Goal: Task Accomplishment & Management: Use online tool/utility

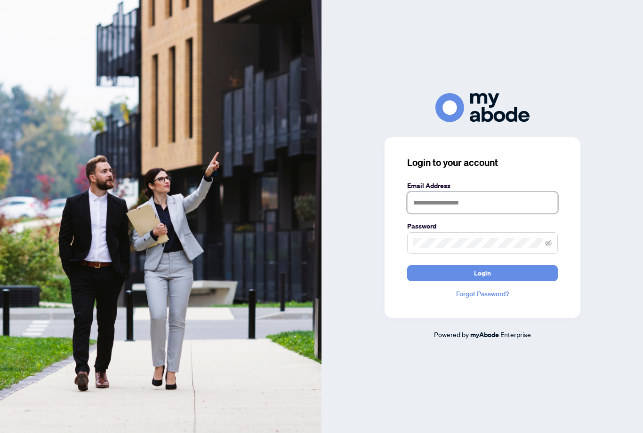
click at [429, 210] on input "text" at bounding box center [482, 203] width 151 height 22
type input "**********"
click at [482, 281] on button "Login" at bounding box center [482, 273] width 151 height 16
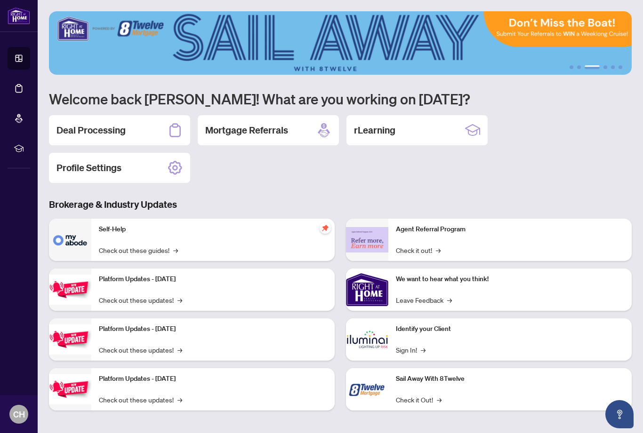
click at [271, 193] on div "1 2 3 4 5 6 Welcome back [PERSON_NAME]! What are you working on [DATE]? Deal Pr…" at bounding box center [340, 217] width 582 height 413
click at [79, 132] on h2 "Deal Processing" at bounding box center [90, 130] width 69 height 13
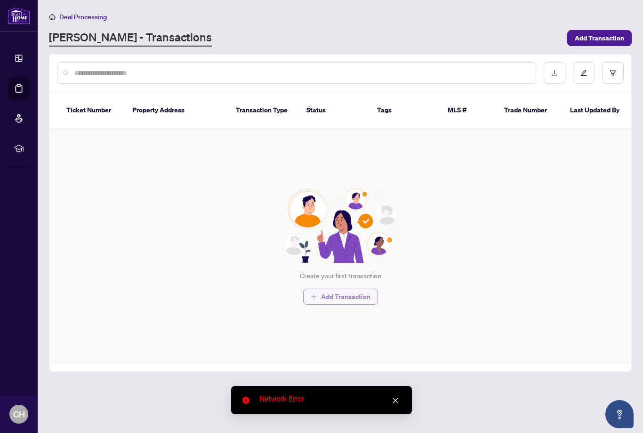
click at [342, 289] on span "Add Transaction" at bounding box center [345, 296] width 49 height 15
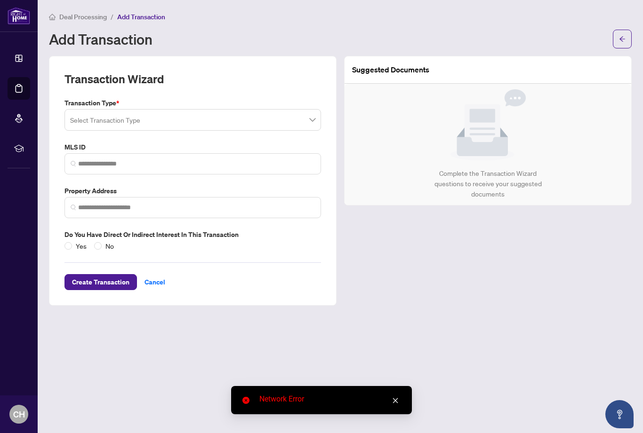
click at [397, 401] on icon "close" at bounding box center [395, 400] width 7 height 7
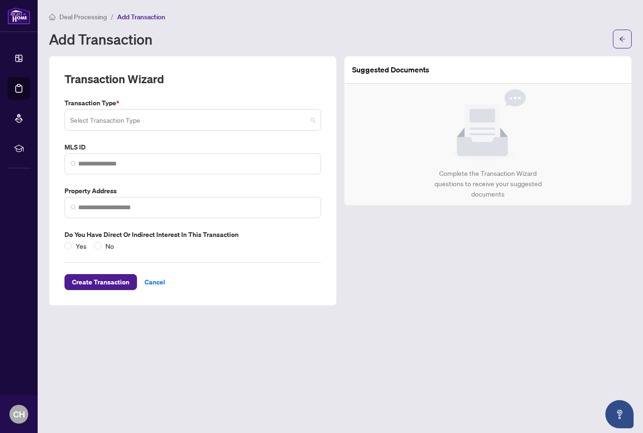
click at [307, 116] on span at bounding box center [192, 120] width 245 height 18
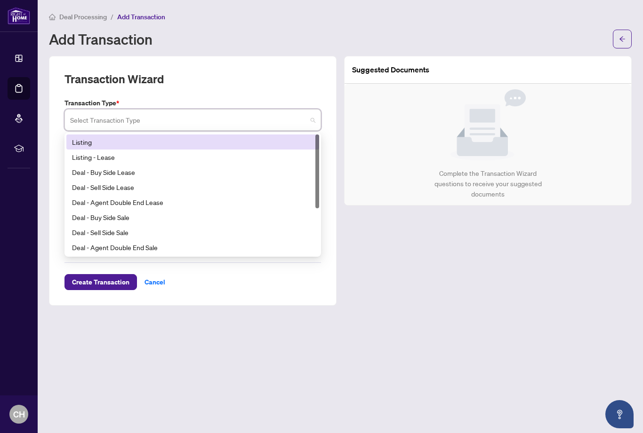
click at [165, 142] on div "Listing" at bounding box center [192, 142] width 241 height 10
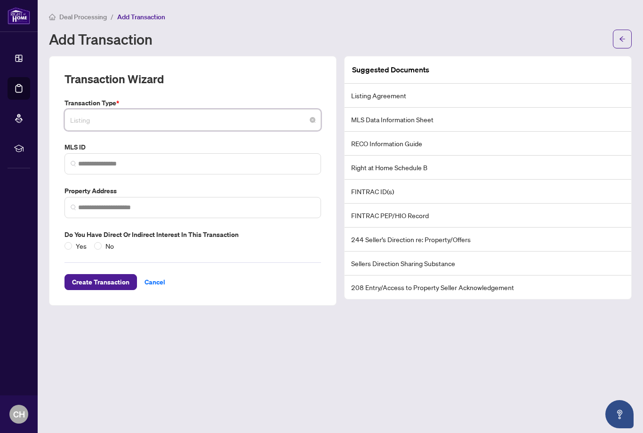
click at [283, 111] on span "Listing" at bounding box center [192, 120] width 245 height 18
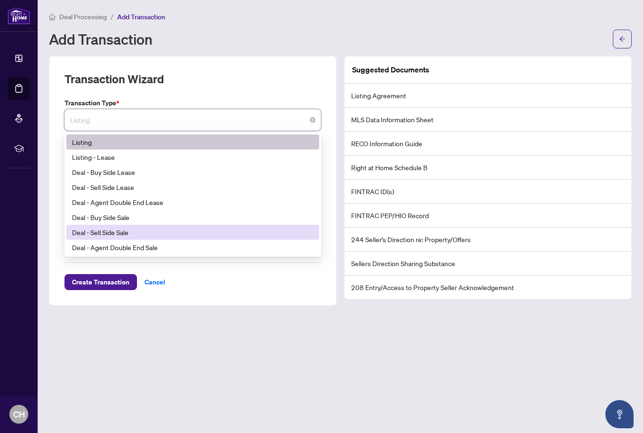
click at [156, 229] on div "Deal - Sell Side Sale" at bounding box center [192, 232] width 241 height 10
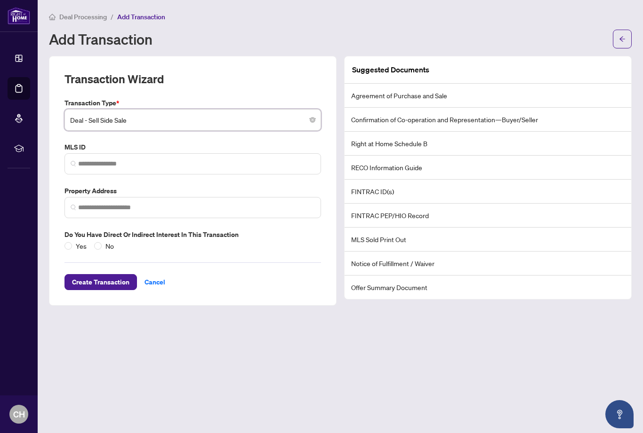
click at [262, 128] on input "search" at bounding box center [188, 121] width 237 height 21
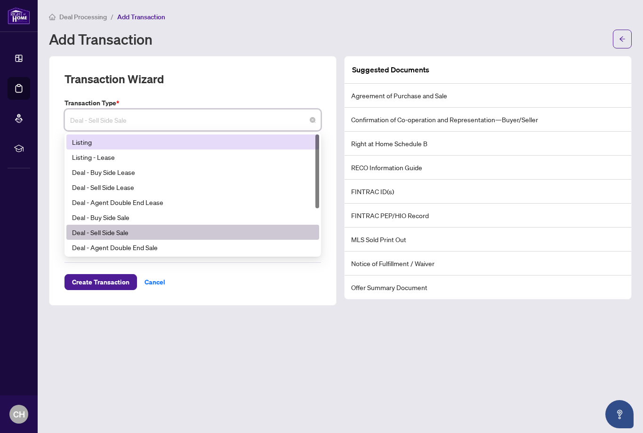
click at [97, 142] on div "Listing" at bounding box center [192, 142] width 241 height 10
